Goal: Task Accomplishment & Management: Manage account settings

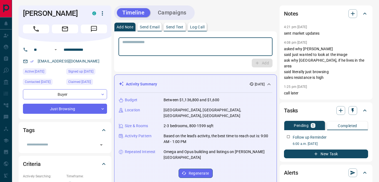
click at [145, 52] on textarea at bounding box center [195, 47] width 146 height 14
type textarea "**********"
click at [261, 63] on button "Add" at bounding box center [262, 63] width 21 height 9
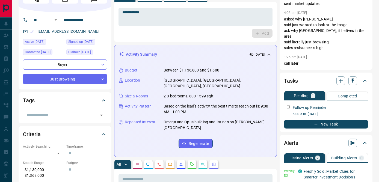
scroll to position [33, 0]
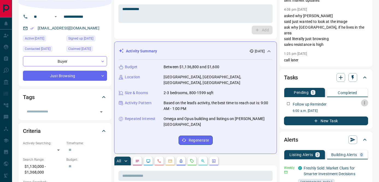
click at [363, 101] on icon "button" at bounding box center [364, 103] width 4 height 4
click at [353, 106] on li "Edit" at bounding box center [356, 107] width 24 height 8
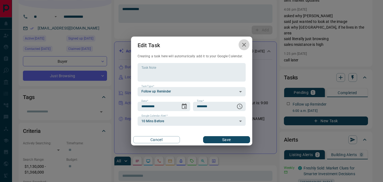
click at [241, 45] on icon "button" at bounding box center [244, 44] width 7 height 7
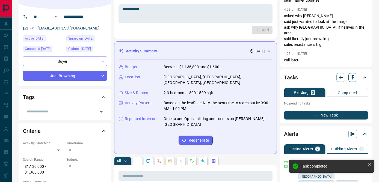
click at [354, 75] on icon "button" at bounding box center [352, 77] width 5 height 5
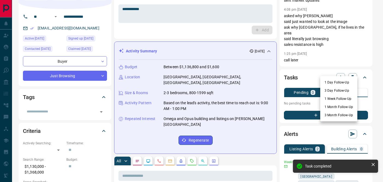
click at [331, 114] on li "3 Month Follow-Up" at bounding box center [338, 115] width 37 height 8
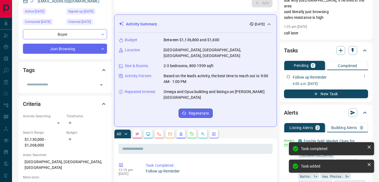
scroll to position [63, 0]
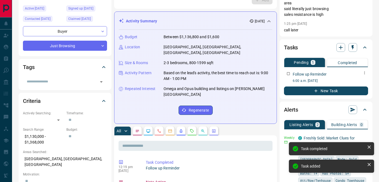
click at [363, 71] on icon "button" at bounding box center [364, 73] width 4 height 4
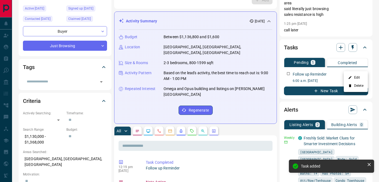
click at [351, 77] on icon at bounding box center [350, 78] width 4 height 4
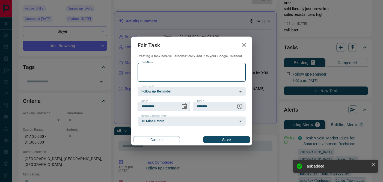
click at [184, 107] on icon "Choose date, selected date is Jan 15, 2026" at bounding box center [184, 106] width 7 height 7
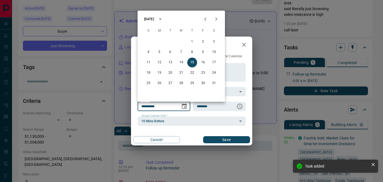
click at [203, 21] on icon "Previous month" at bounding box center [205, 19] width 7 height 7
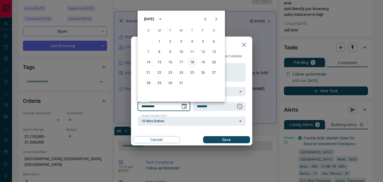
click at [191, 62] on button "18" at bounding box center [192, 63] width 10 height 10
type input "**********"
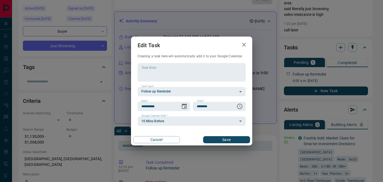
click at [218, 140] on button "Save" at bounding box center [226, 139] width 47 height 7
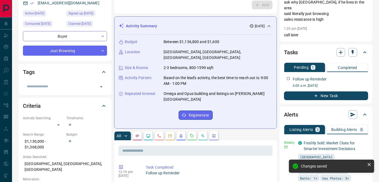
scroll to position [0, 0]
